Goal: Navigation & Orientation: Find specific page/section

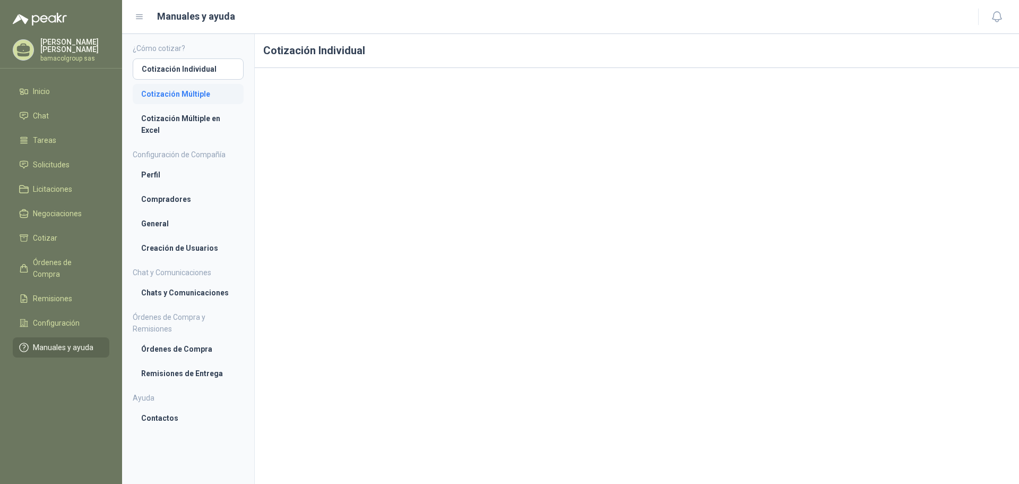
click at [164, 97] on li "Cotización Múltiple" at bounding box center [188, 94] width 94 height 12
click at [171, 119] on li "Cotización Múltiple en Excel" at bounding box center [188, 124] width 94 height 23
click at [45, 90] on span "Inicio" at bounding box center [41, 91] width 17 height 12
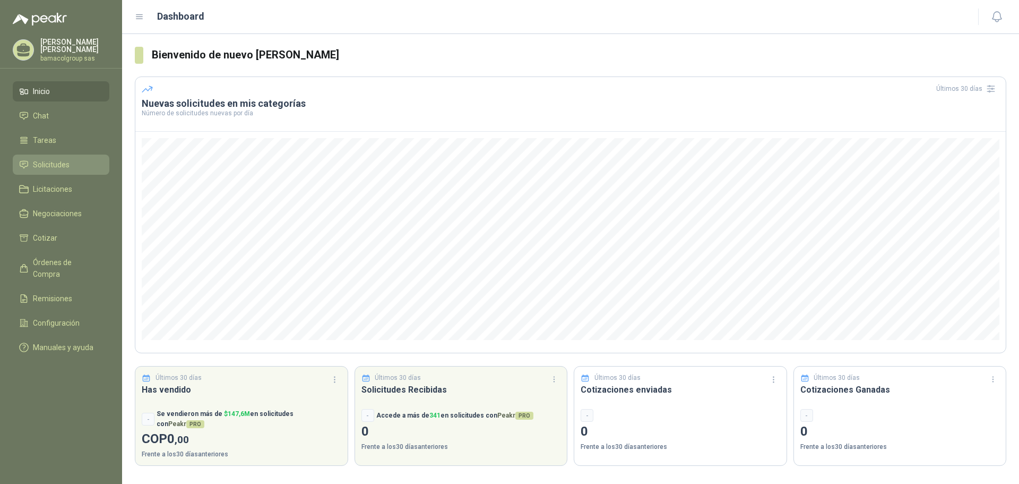
click at [62, 159] on span "Solicitudes" at bounding box center [51, 165] width 37 height 12
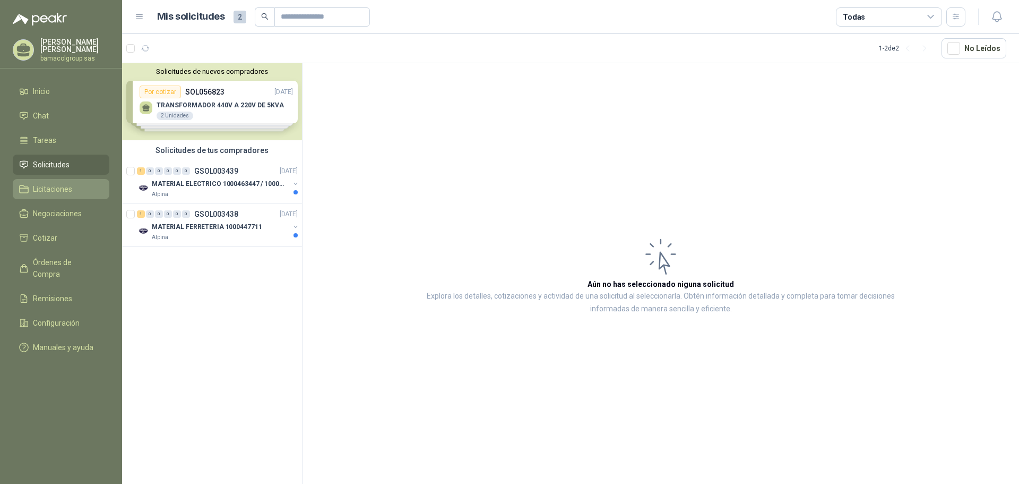
click at [55, 189] on span "Licitaciones" at bounding box center [52, 189] width 39 height 12
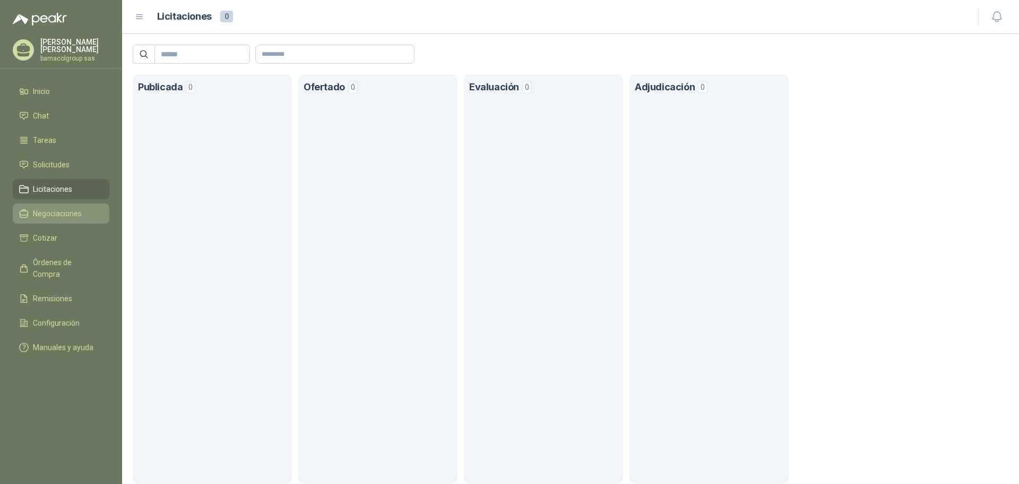
click at [81, 212] on span "Negociaciones" at bounding box center [57, 214] width 49 height 12
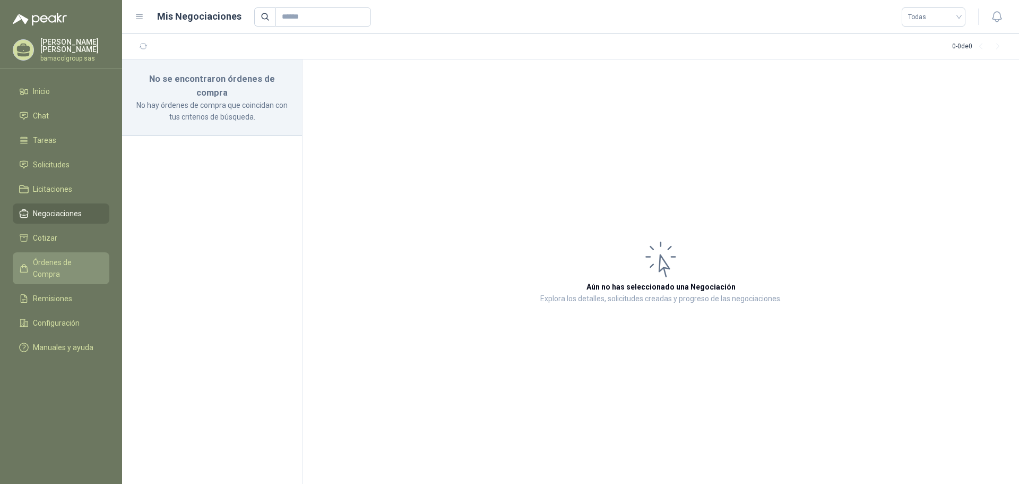
click at [67, 256] on span "Órdenes de Compra" at bounding box center [66, 267] width 66 height 23
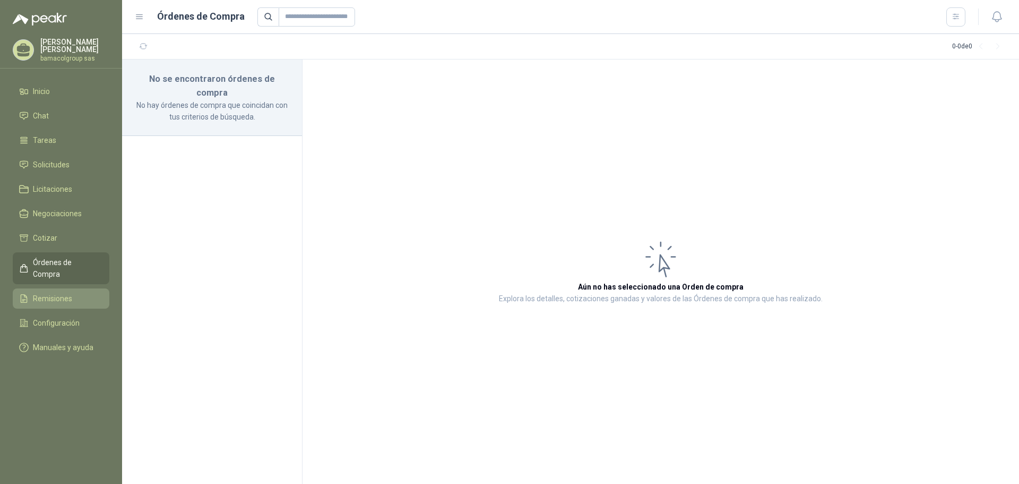
click at [59, 292] on span "Remisiones" at bounding box center [52, 298] width 39 height 12
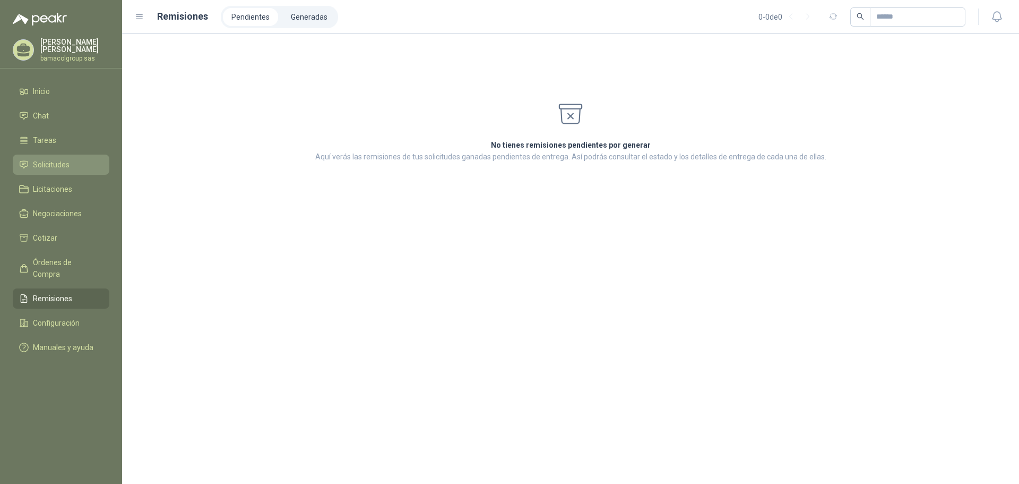
click at [66, 156] on link "Solicitudes" at bounding box center [61, 164] width 97 height 20
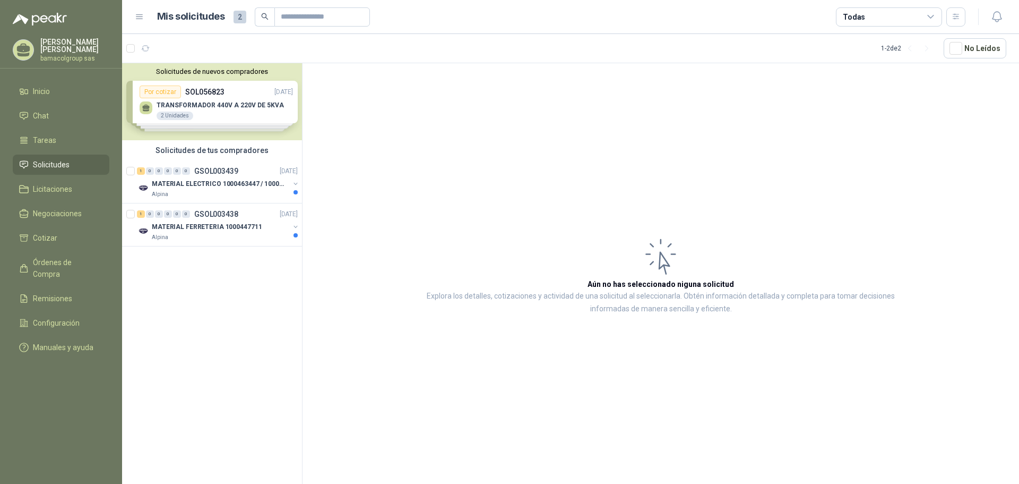
drag, startPoint x: 204, startPoint y: 227, endPoint x: 332, endPoint y: 226, distance: 127.4
click at [205, 226] on p "MATERIAL FERRETERIA 1000447711" at bounding box center [207, 227] width 110 height 10
